Goal: Transaction & Acquisition: Purchase product/service

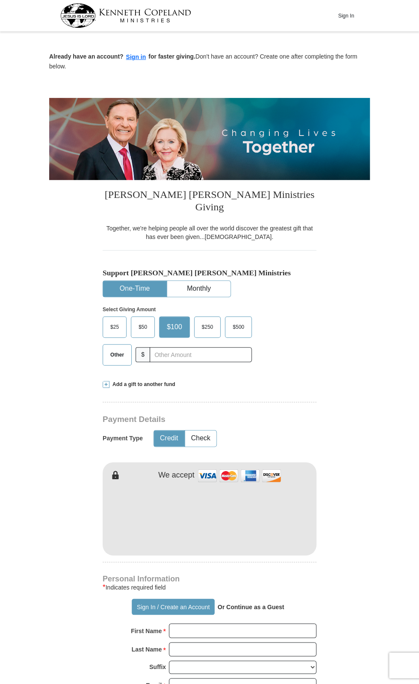
scroll to position [9, 0]
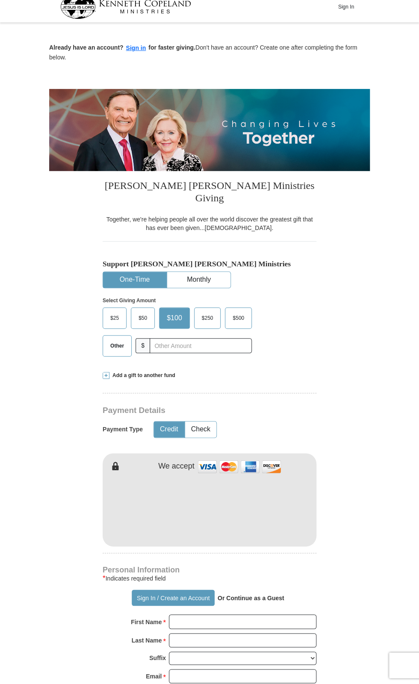
click at [116, 340] on span "Other" at bounding box center [117, 346] width 22 height 13
click at [0, 0] on input "Other" at bounding box center [0, 0] width 0 height 0
type input "10.00"
click at [156, 422] on button "Credit" at bounding box center [169, 430] width 30 height 16
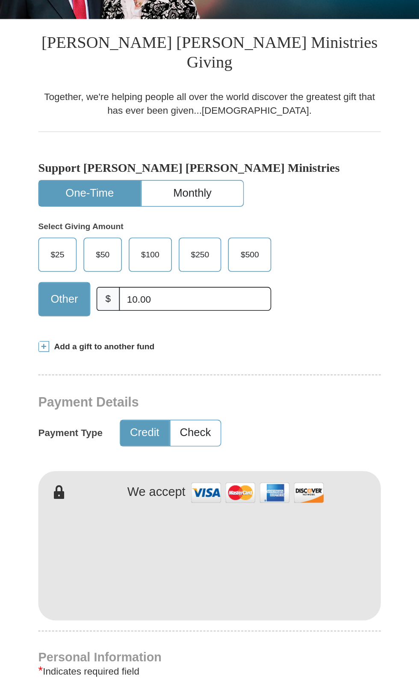
scroll to position [61, 0]
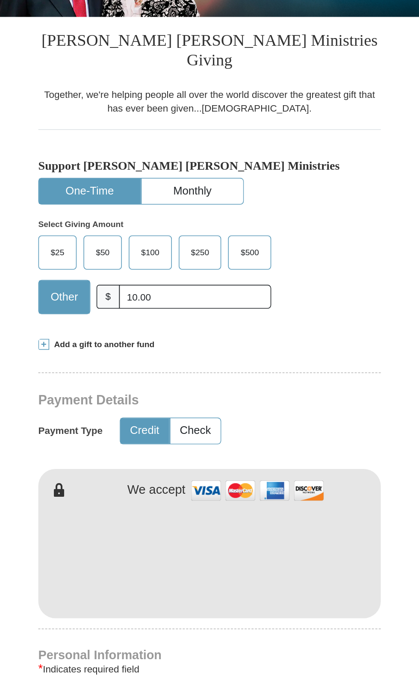
click at [337, 306] on form "Already have an account? Sign in for faster giving. Don't have an account? Crea…" at bounding box center [209, 491] width 321 height 1036
click at [313, 320] on div "Add a gift to another fund" at bounding box center [210, 323] width 214 height 7
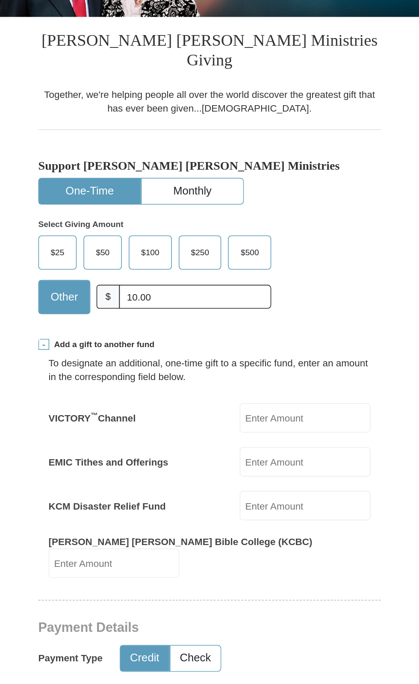
click at [309, 415] on input "KCM Disaster Relief Fund" at bounding box center [269, 424] width 82 height 18
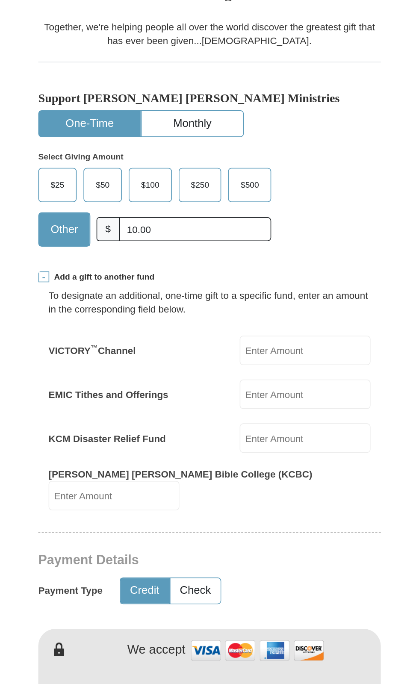
click at [325, 272] on form "Already have an account? Sign in for faster giving. Don't have an account? Crea…" at bounding box center [209, 562] width 321 height 1178
click at [322, 402] on form "Already have an account? Sign in for faster giving. Don't have an account? Crea…" at bounding box center [209, 562] width 321 height 1178
click at [324, 378] on form "Already have an account? Sign in for faster giving. Don't have an account? Crea…" at bounding box center [209, 562] width 321 height 1178
